Goal: Information Seeking & Learning: Check status

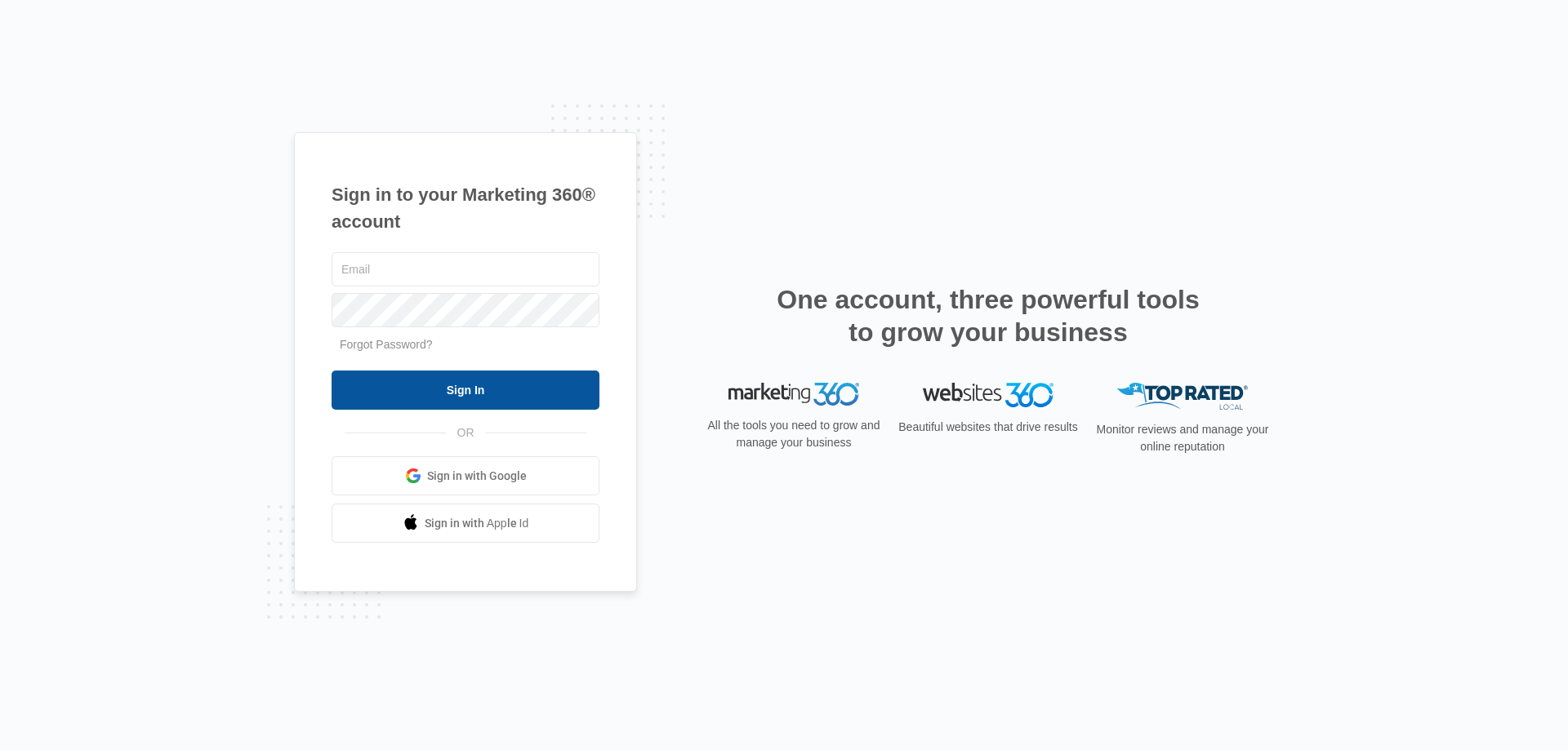
type input "[EMAIL_ADDRESS][DOMAIN_NAME]"
click at [438, 390] on input "Sign In" at bounding box center [466, 390] width 268 height 39
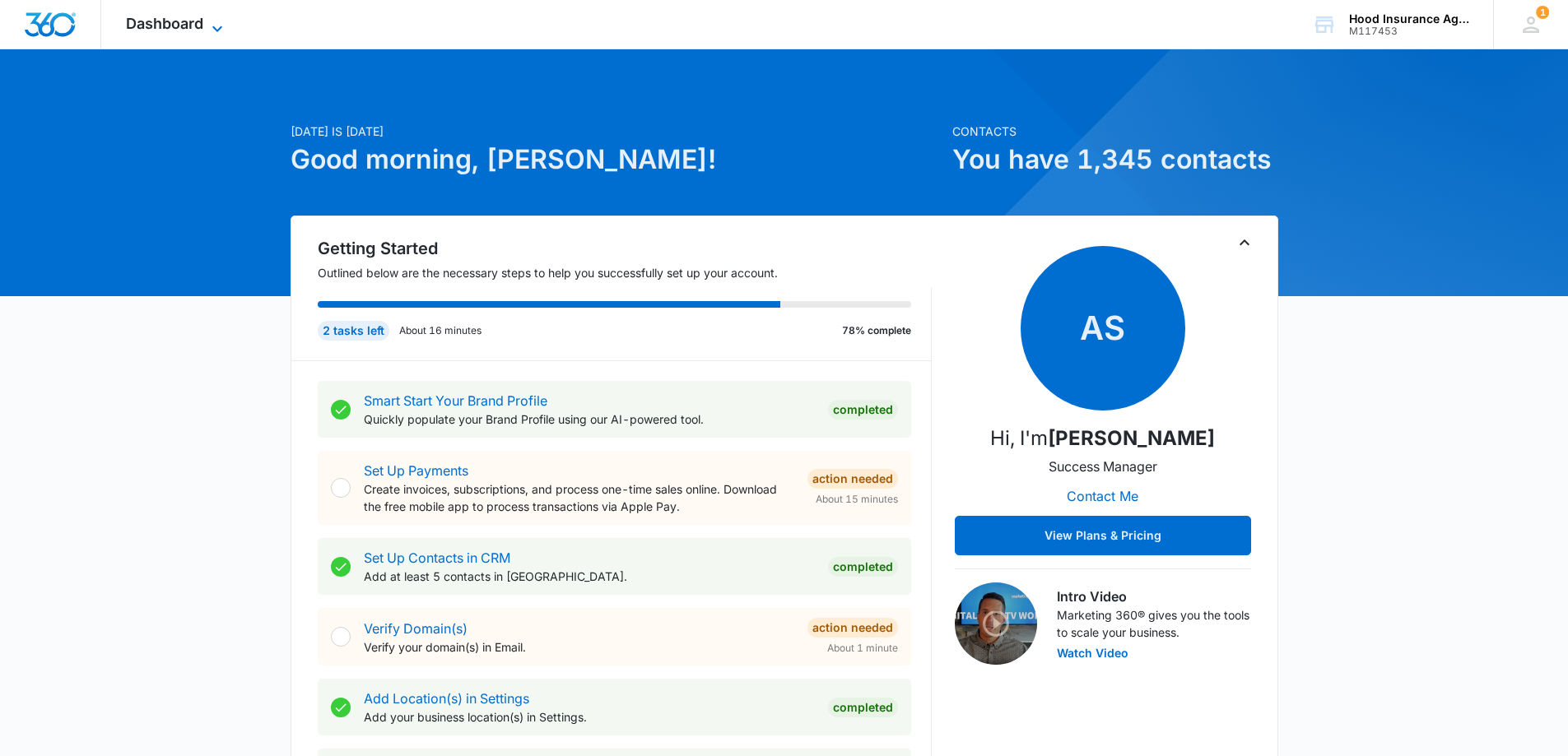
click at [210, 26] on icon at bounding box center [217, 28] width 19 height 19
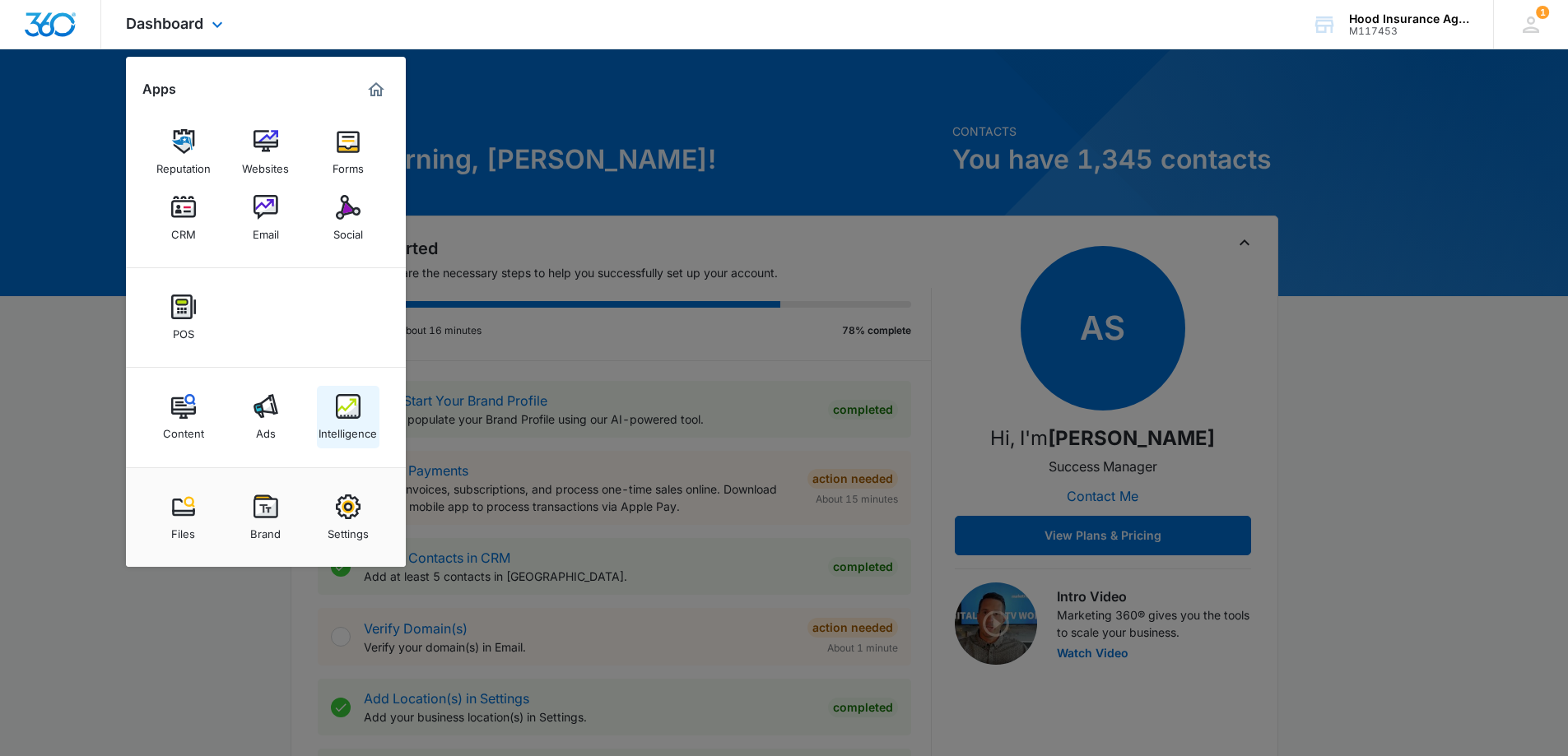
click at [357, 411] on img at bounding box center [349, 407] width 25 height 25
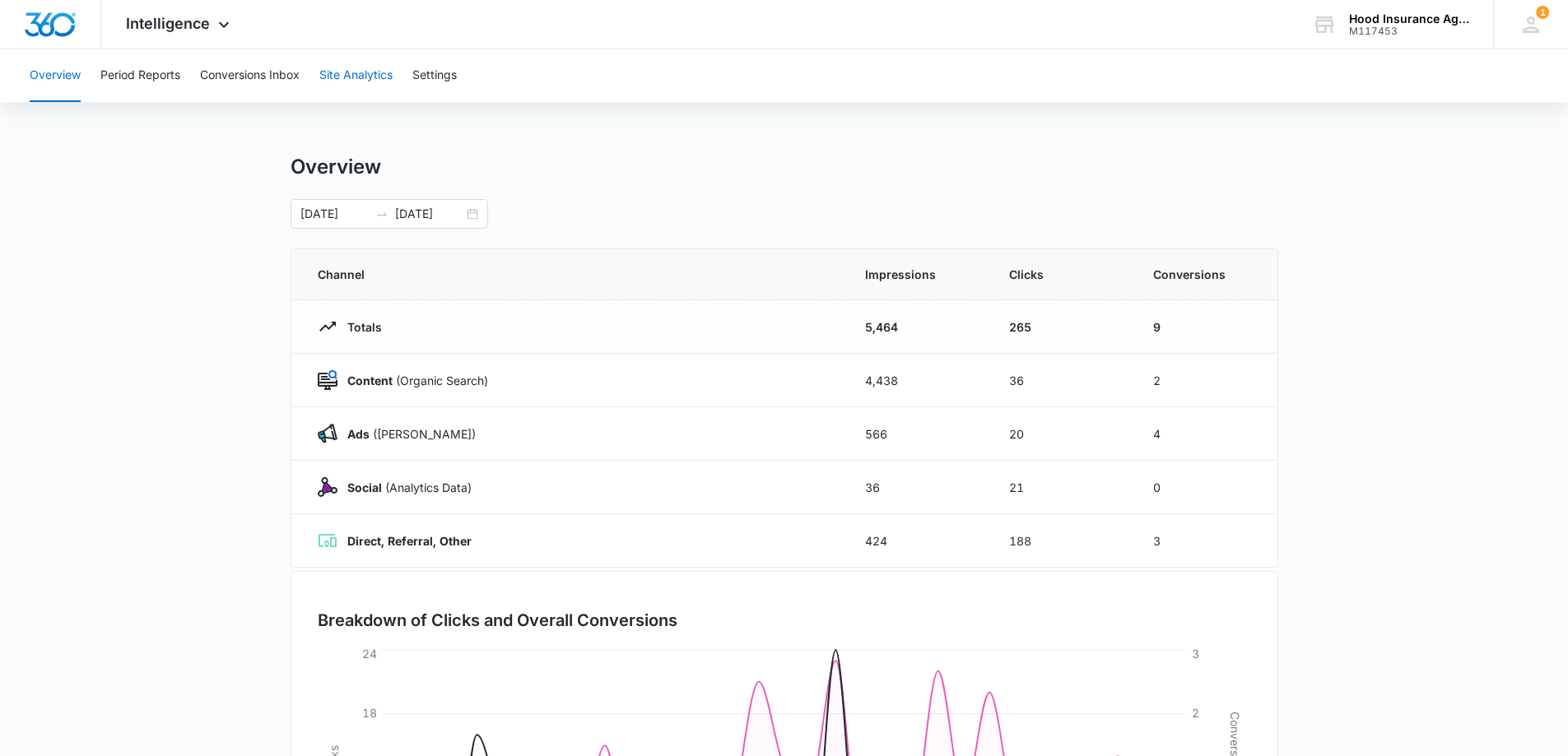
click at [360, 79] on button "Site Analytics" at bounding box center [356, 76] width 73 height 53
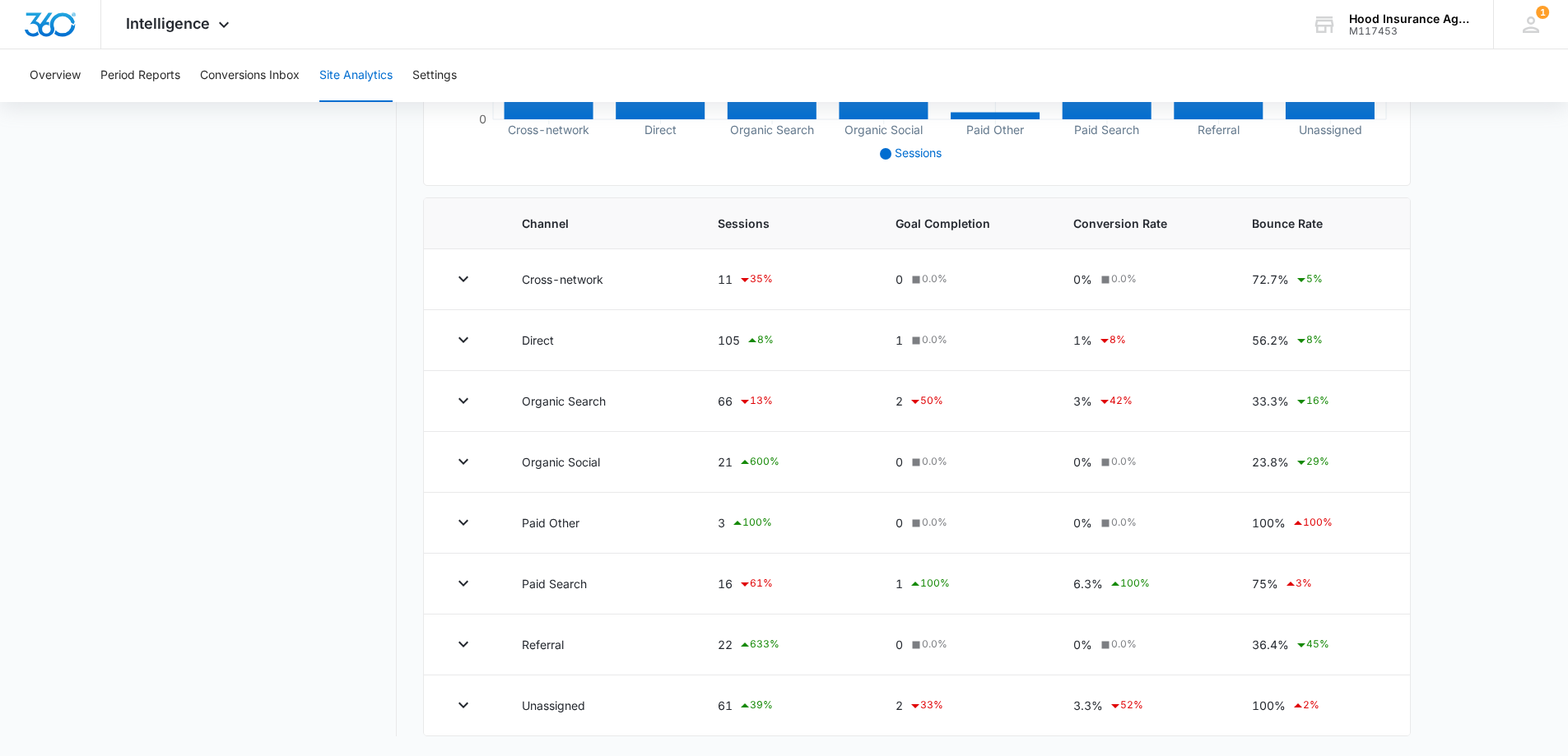
scroll to position [59, 0]
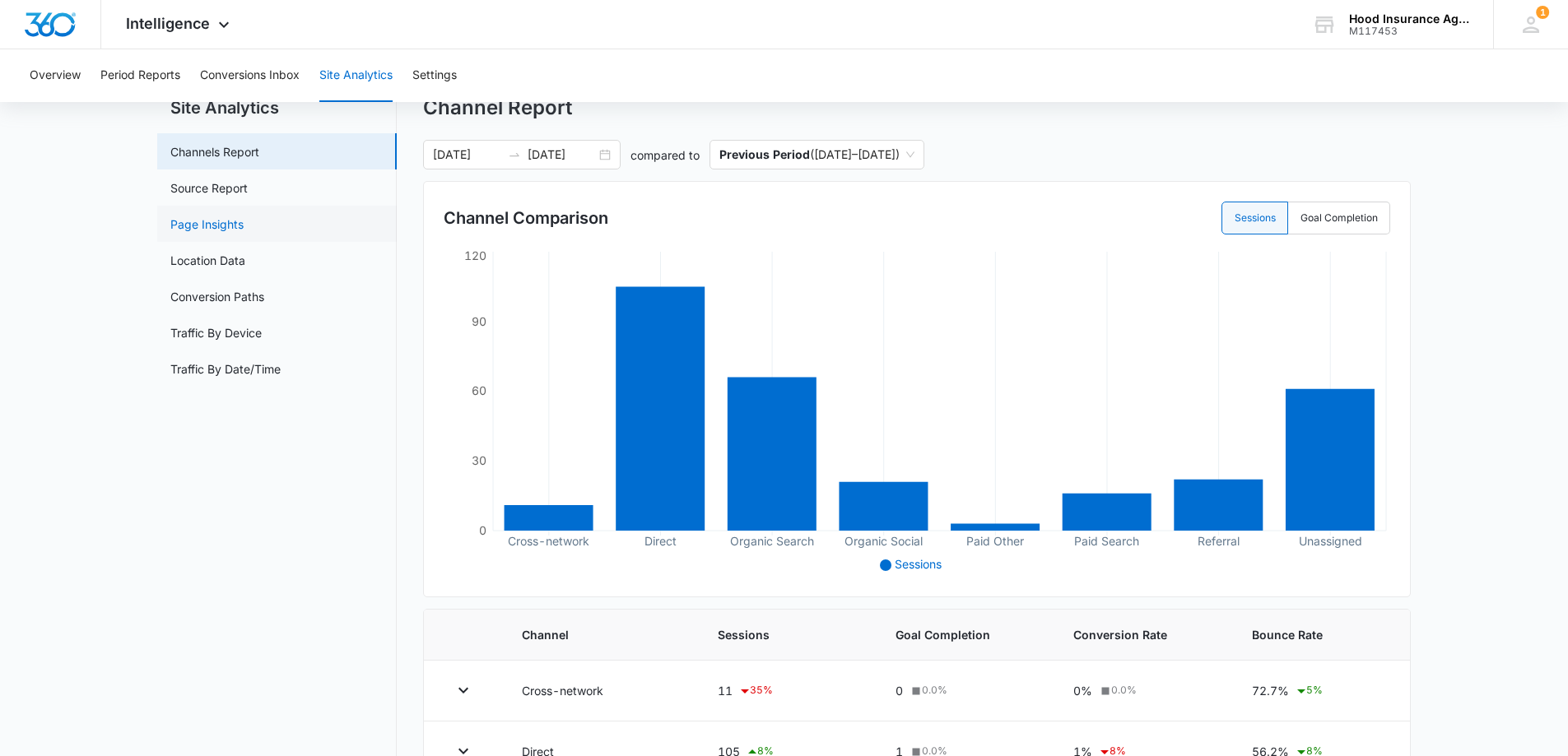
click at [211, 224] on link "Page Insights" at bounding box center [206, 224] width 73 height 18
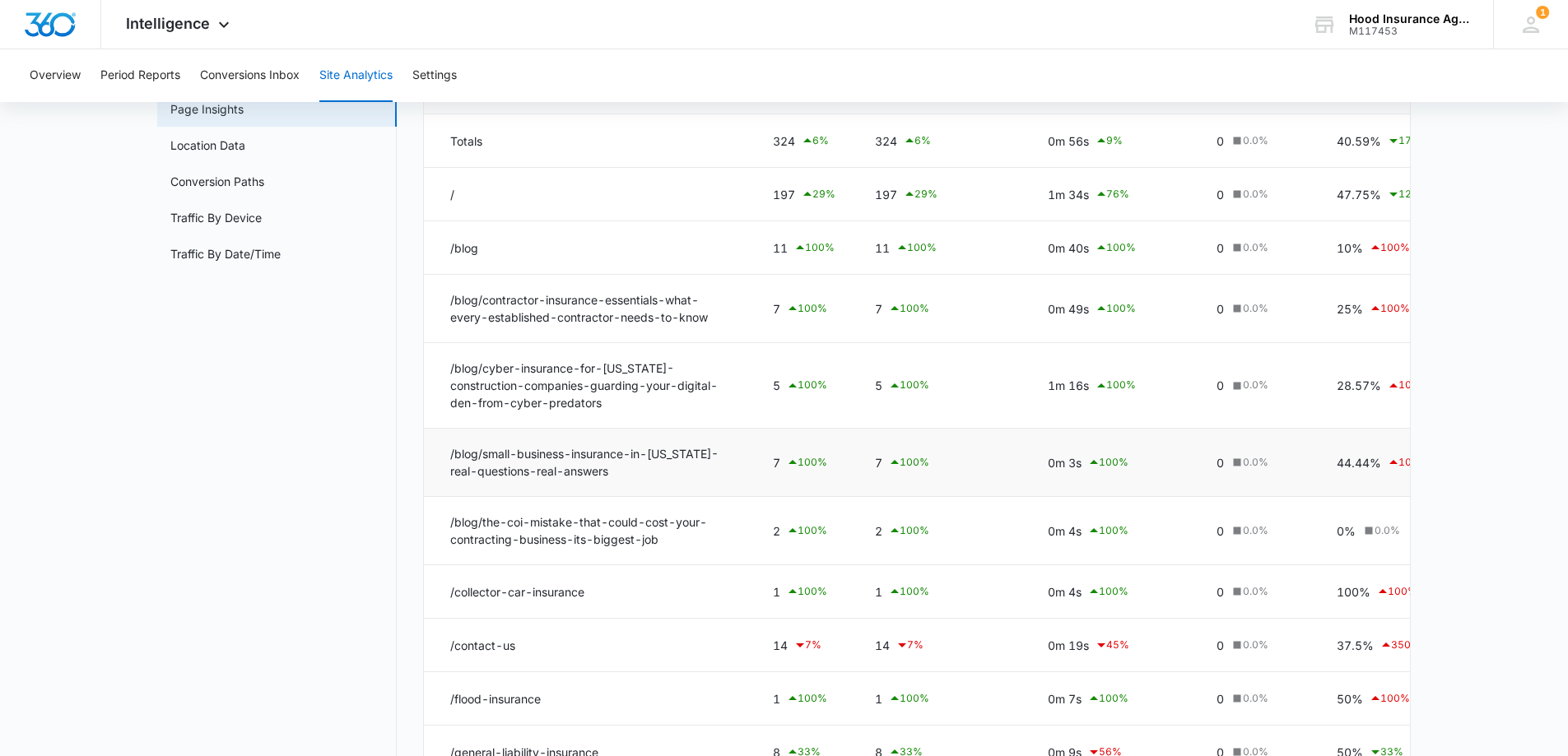
scroll to position [54, 0]
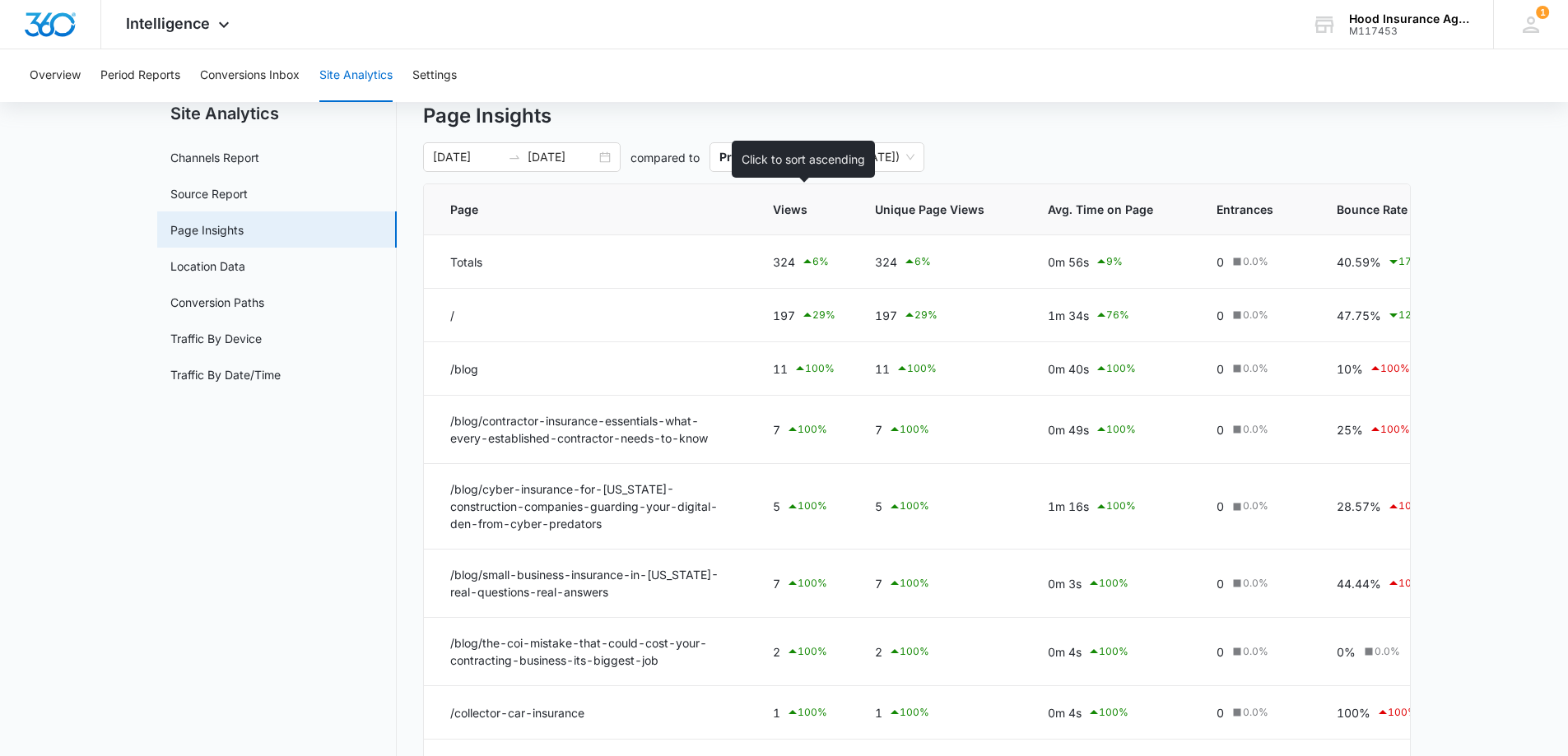
click at [787, 209] on span "Views" at bounding box center [792, 210] width 39 height 18
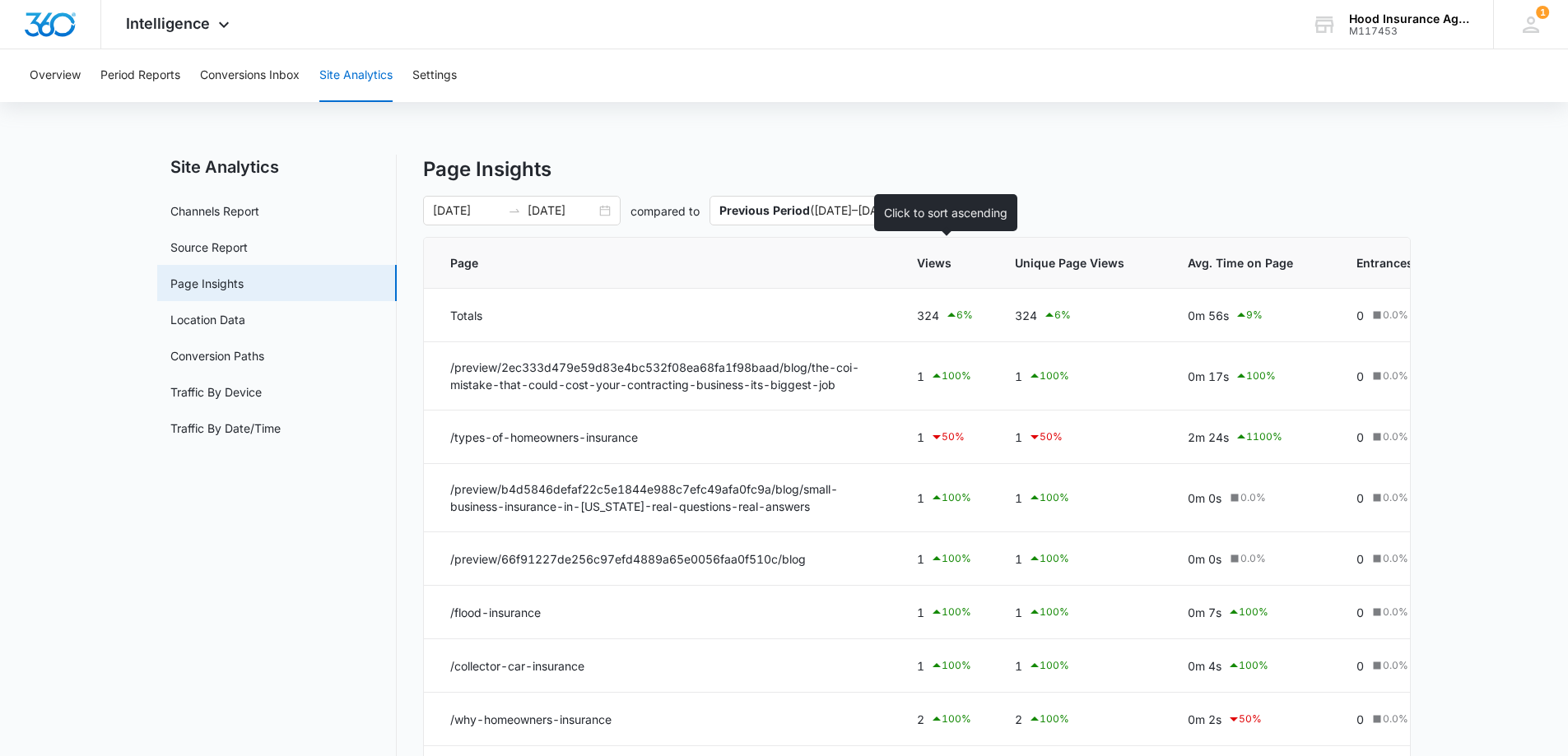
click at [935, 266] on span "Views" at bounding box center [934, 263] width 34 height 18
click at [936, 262] on span "Views" at bounding box center [934, 263] width 34 height 18
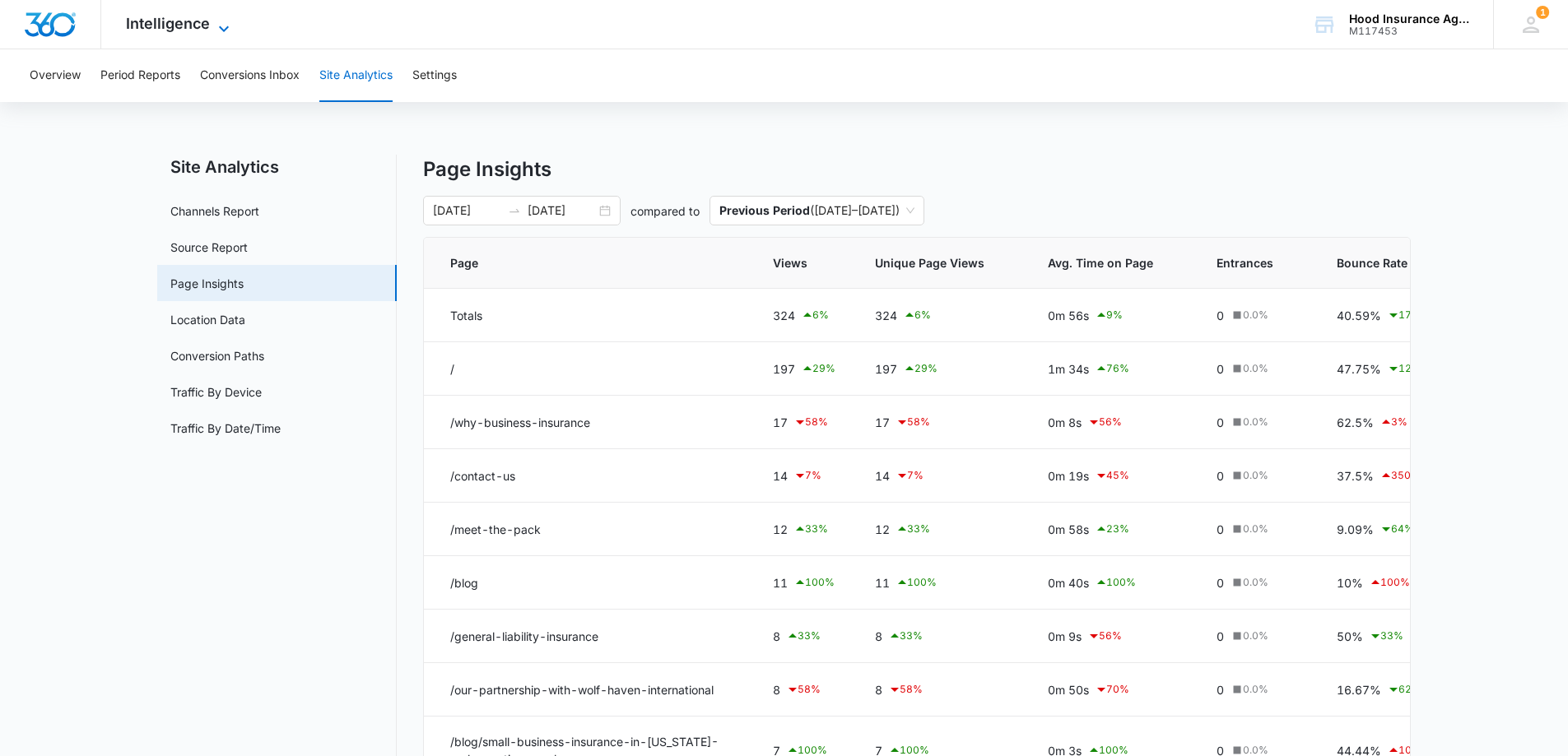
click at [221, 26] on icon at bounding box center [224, 28] width 19 height 19
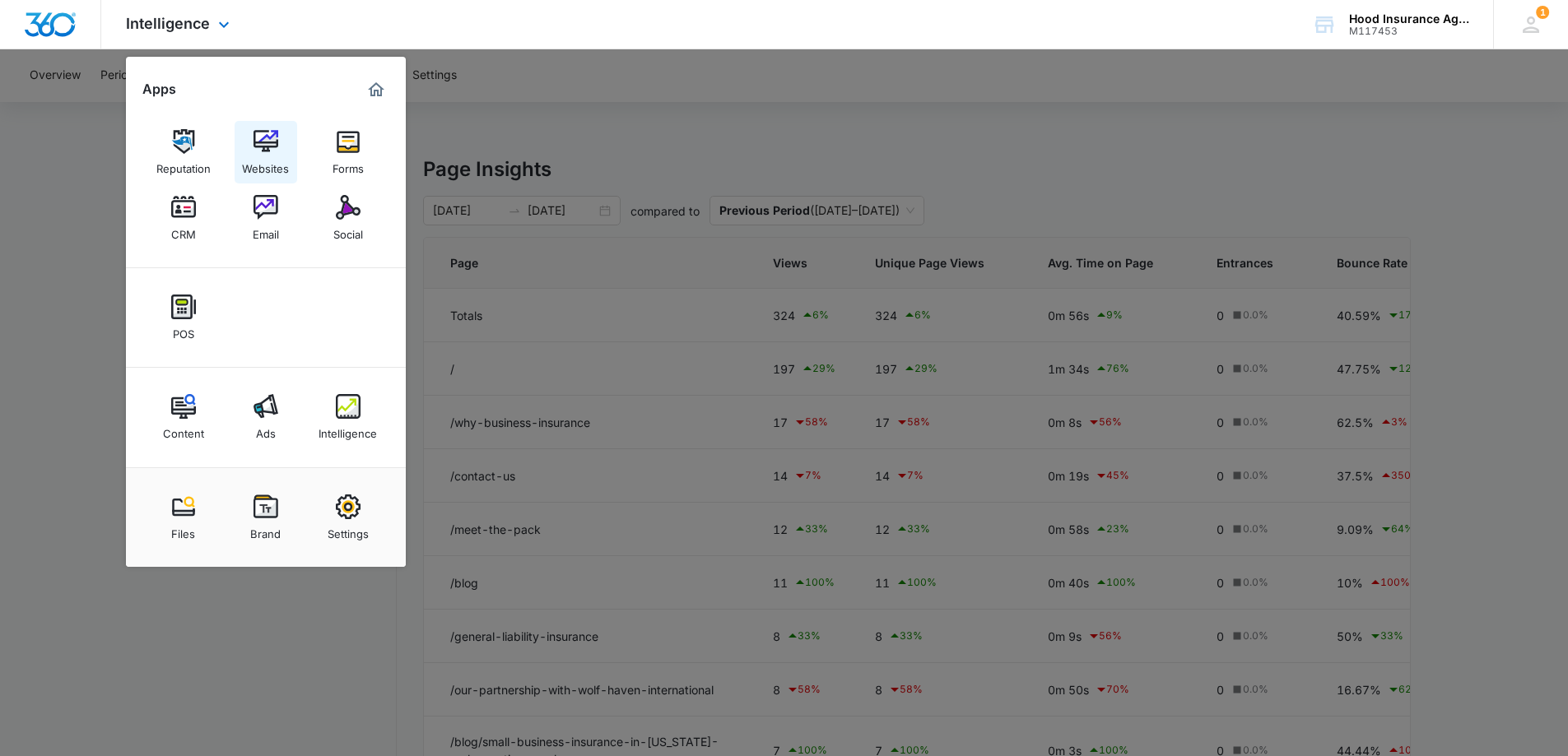
click at [263, 143] on img at bounding box center [266, 141] width 25 height 25
